Goal: Register for event/course

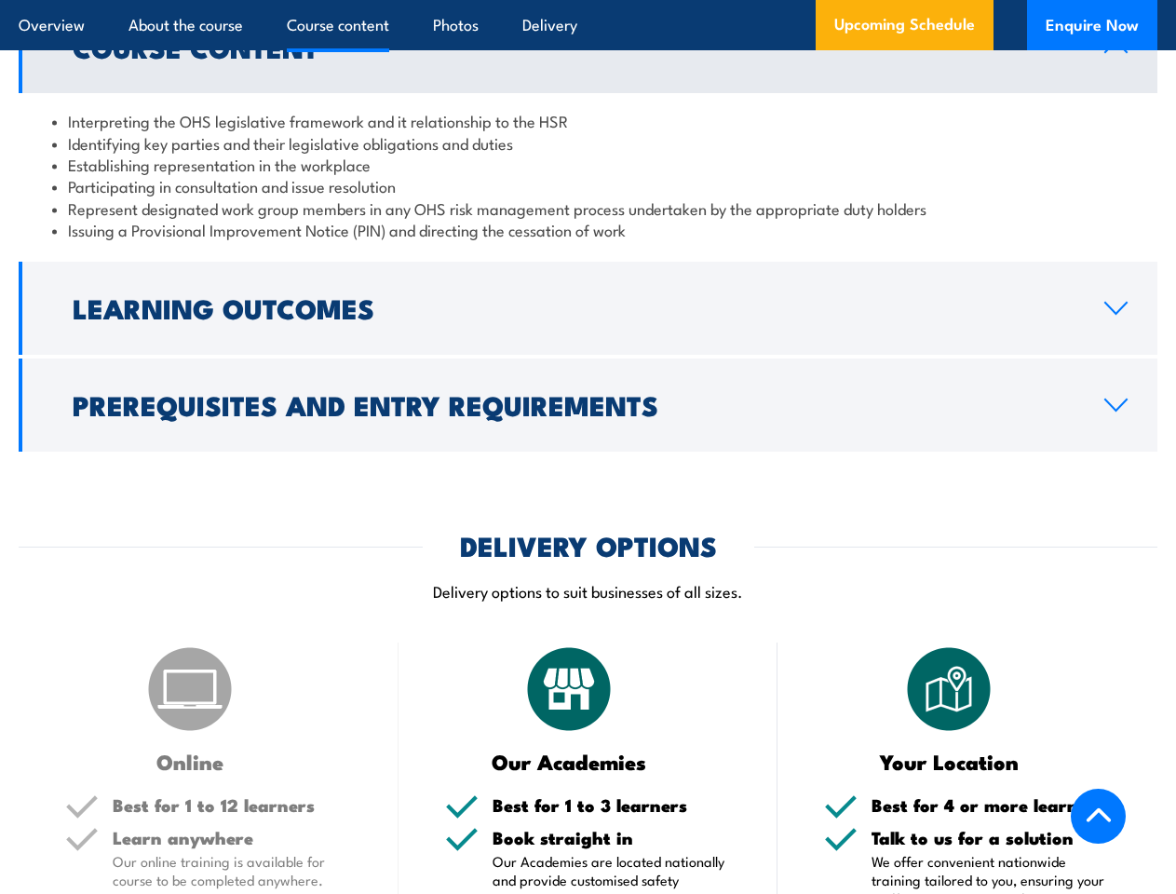
click at [588, 0] on article "Overview About the course Course content Photos Delivery Upcoming Schedule Enqu…" at bounding box center [588, 25] width 1139 height 50
click at [588, 308] on h2 "Learning Outcomes" at bounding box center [574, 307] width 1002 height 24
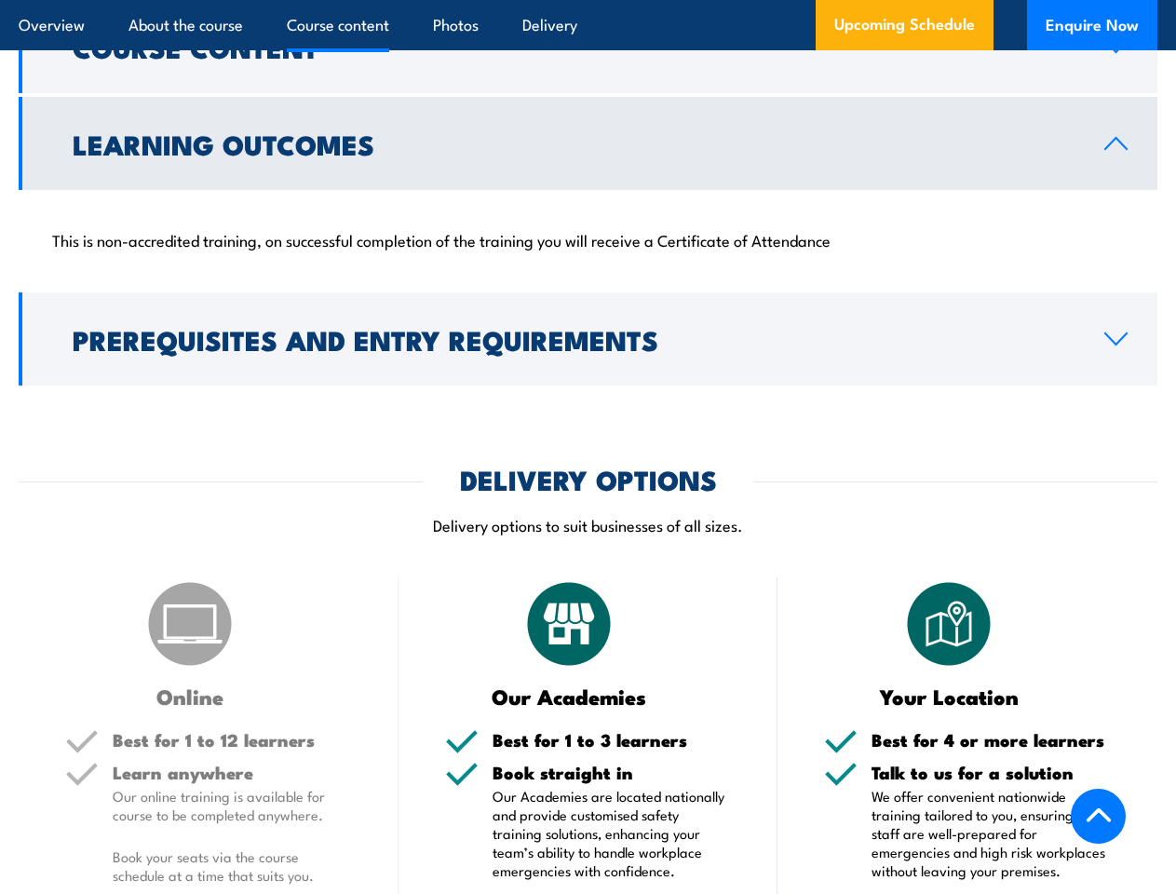
click at [588, 405] on div "COURSES > Work Health & Safety Training (WHS) Health & Safety Representatives I…" at bounding box center [588, 835] width 1176 height 5656
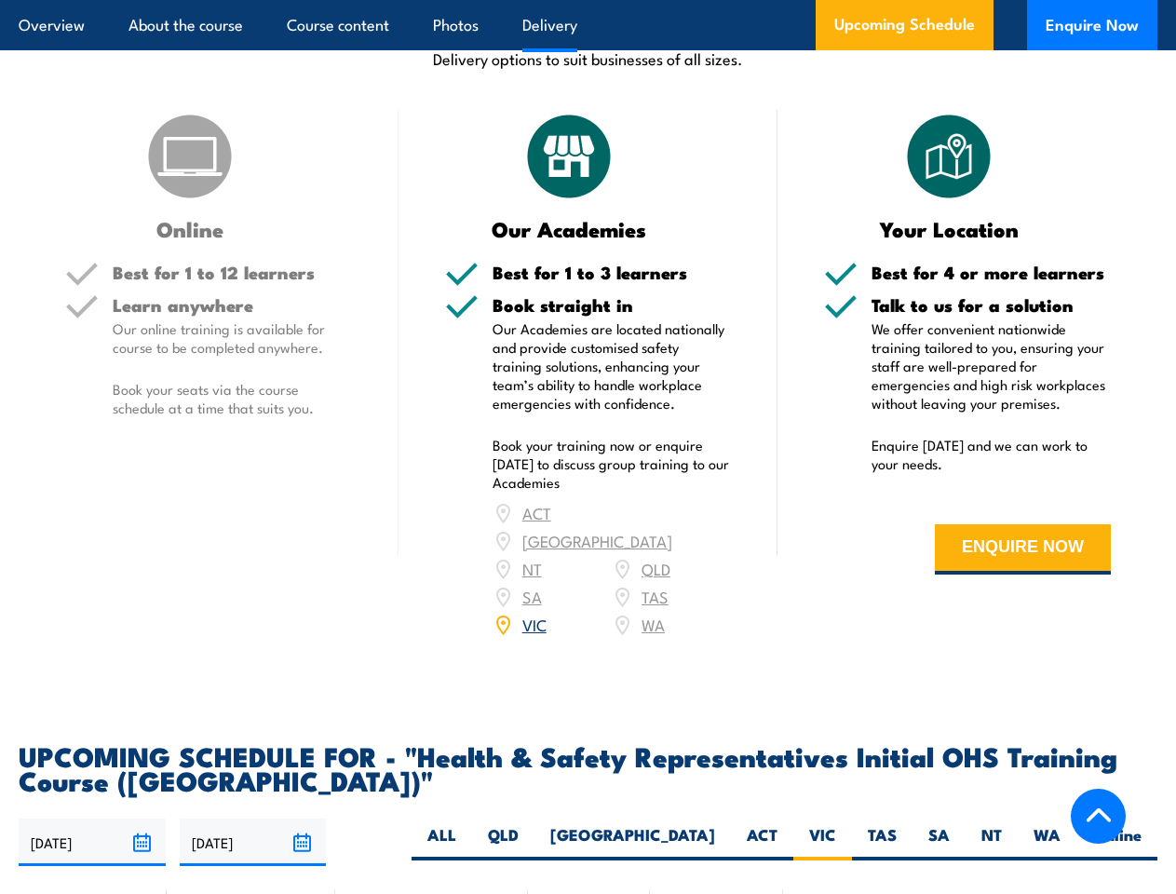
click at [588, 0] on article "Overview About the course Course content Photos Delivery Upcoming Schedule Enqu…" at bounding box center [588, 25] width 1139 height 50
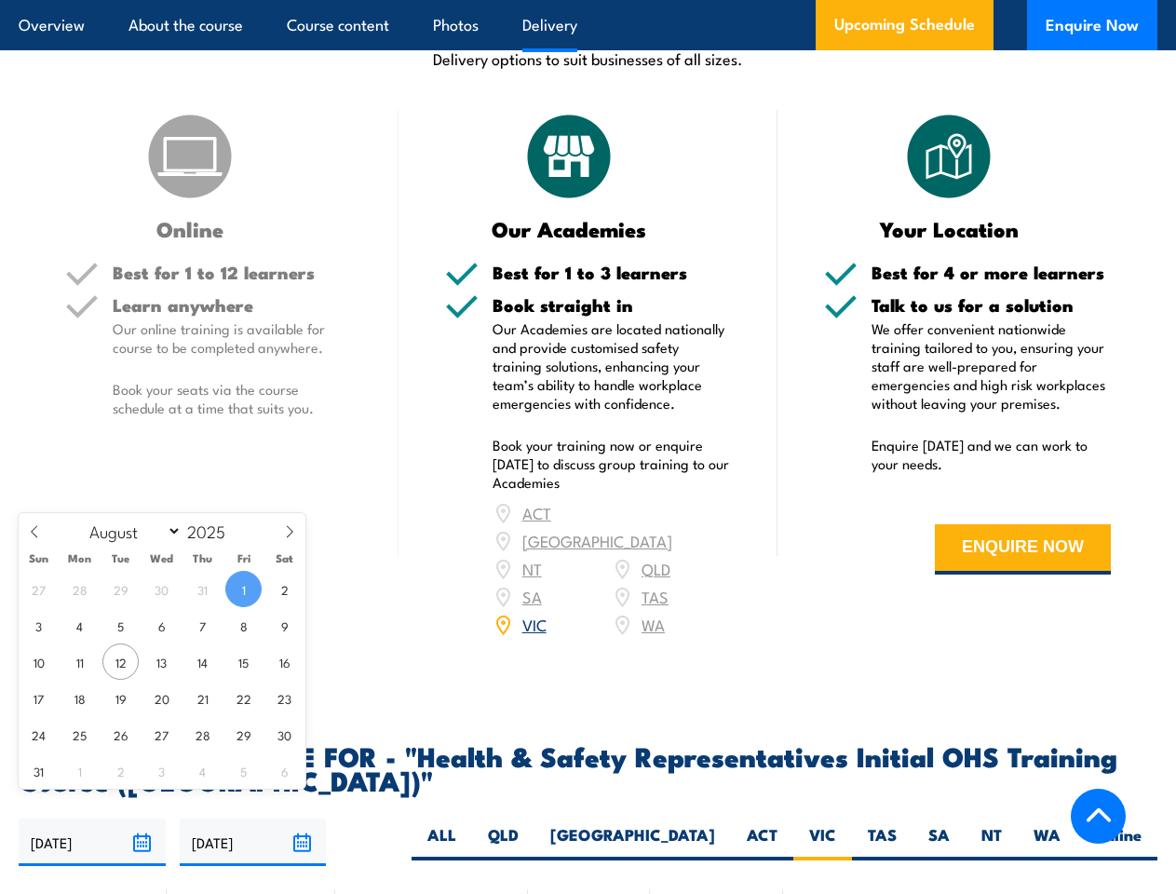
click at [92, 818] on input "[DATE]" at bounding box center [92, 841] width 147 height 47
click at [253, 818] on input "[DATE]" at bounding box center [253, 841] width 147 height 47
